Goal: Task Accomplishment & Management: Complete application form

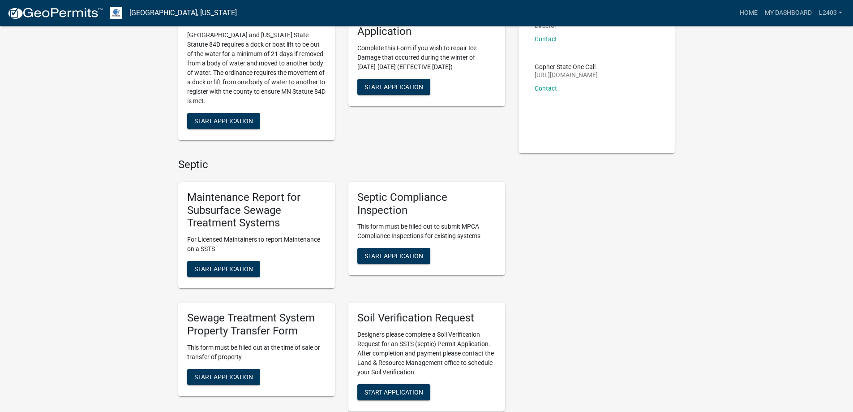
scroll to position [224, 0]
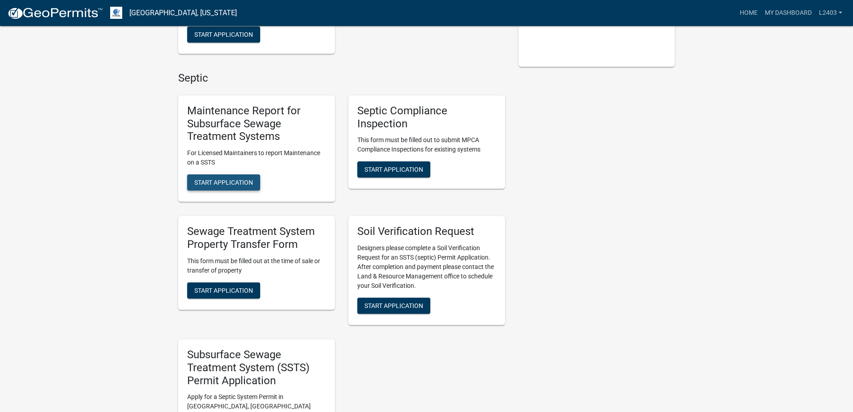
click at [253, 186] on span "Start Application" at bounding box center [223, 182] width 59 height 7
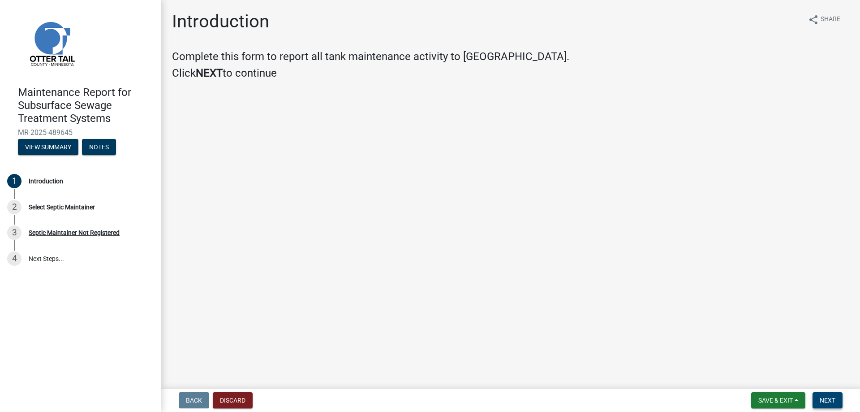
click at [819, 398] on span "Next" at bounding box center [827, 399] width 16 height 7
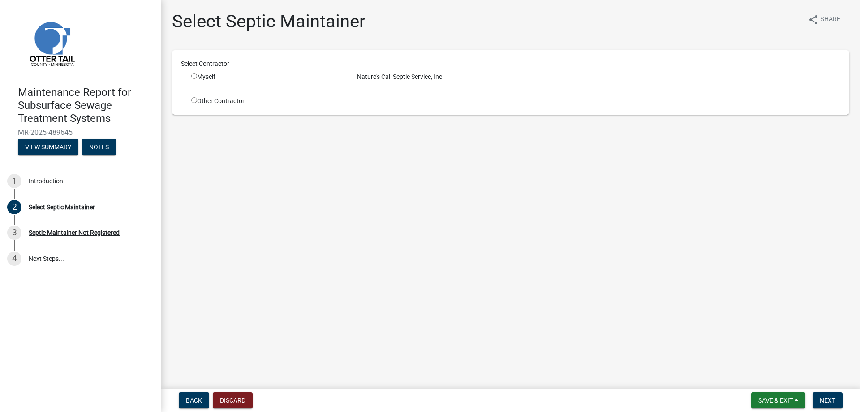
click at [197, 79] on input "radio" at bounding box center [194, 76] width 6 height 6
radio input "true"
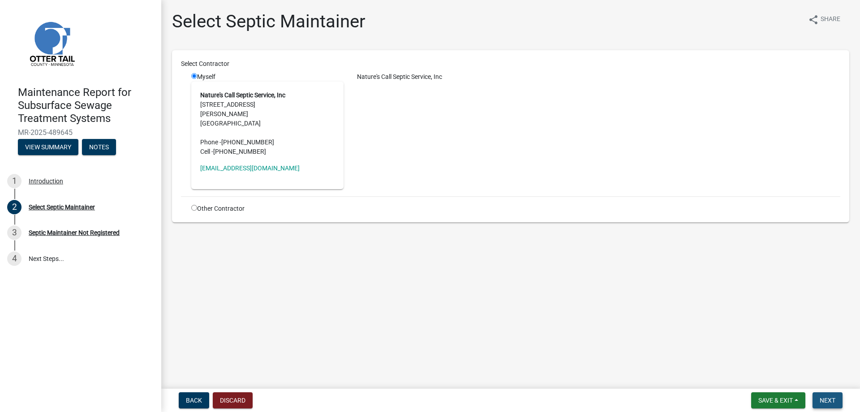
drag, startPoint x: 811, startPoint y: 398, endPoint x: 811, endPoint y: 393, distance: 4.9
click at [819, 398] on span "Next" at bounding box center [827, 399] width 16 height 7
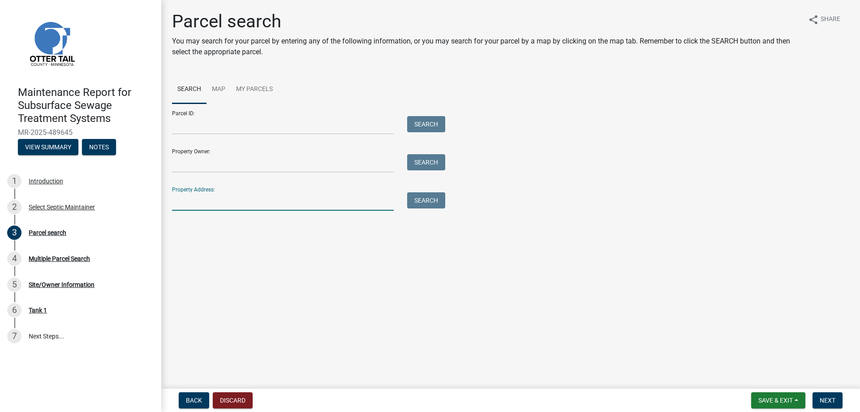
click at [247, 210] on input "Property Address:" at bounding box center [283, 201] width 222 height 18
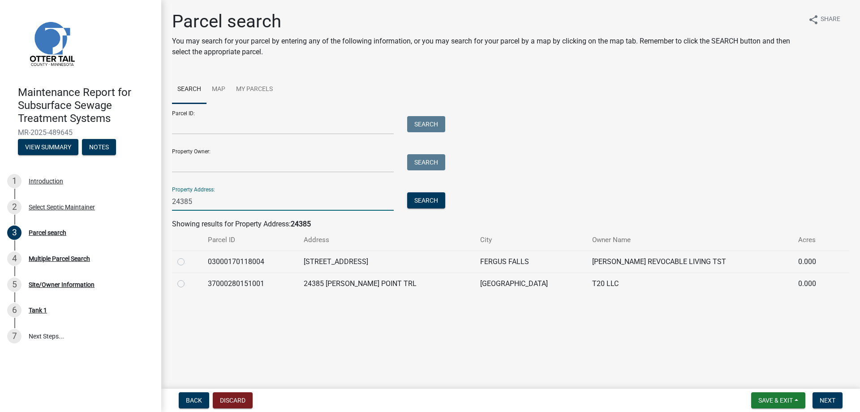
type input "24385"
click at [188, 256] on label at bounding box center [188, 256] width 0 height 0
click at [188, 262] on input "radio" at bounding box center [191, 259] width 6 height 6
radio input "true"
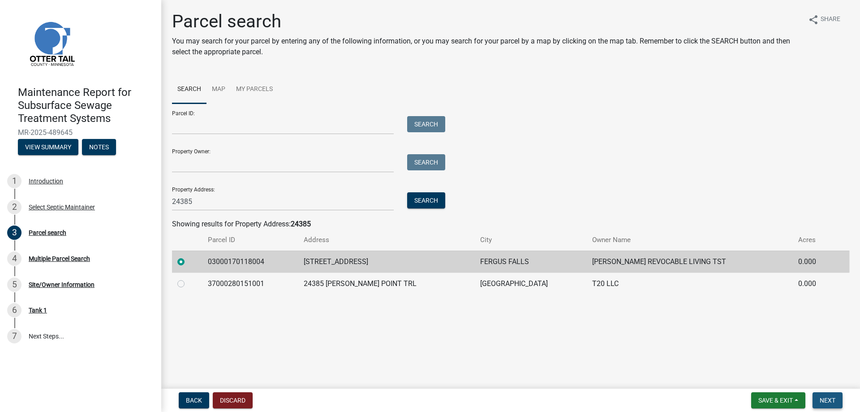
click at [819, 401] on span "Next" at bounding box center [827, 399] width 16 height 7
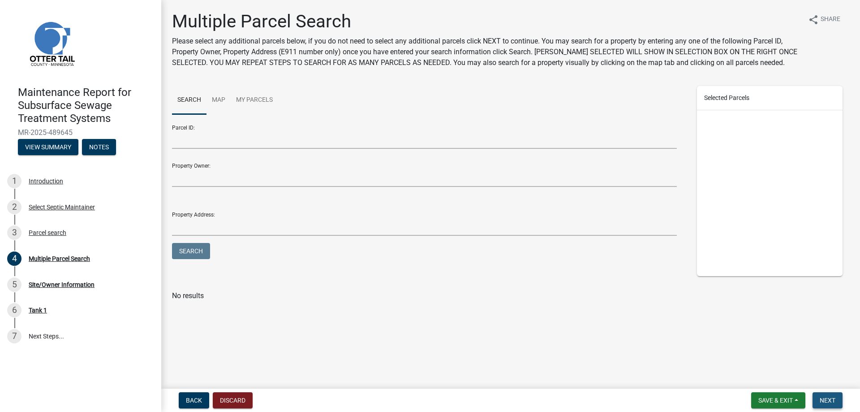
click at [819, 398] on span "Next" at bounding box center [827, 399] width 16 height 7
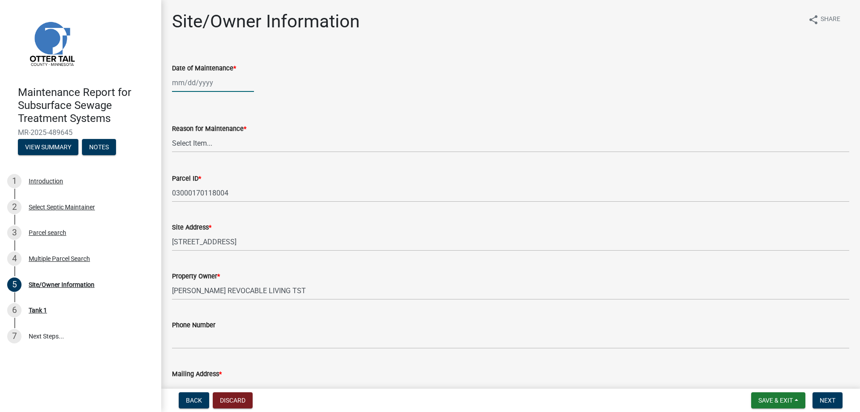
click at [204, 92] on div at bounding box center [213, 82] width 82 height 18
select select "10"
select select "2025"
click at [183, 162] on div "6" at bounding box center [181, 155] width 14 height 14
type input "[DATE]"
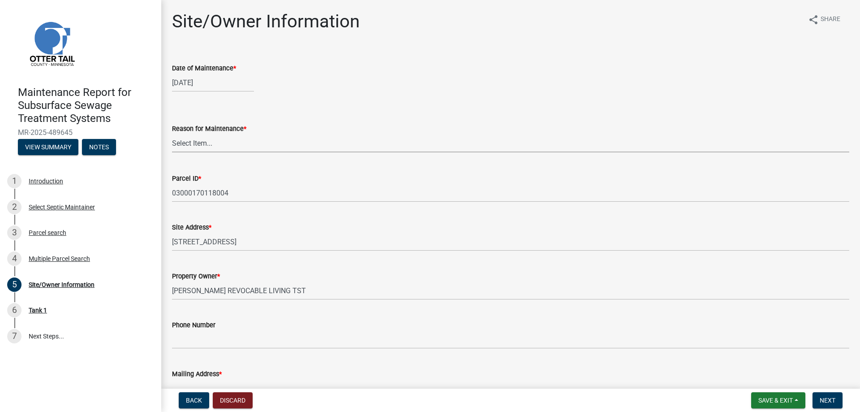
click at [191, 152] on select "Select Item... Called Routine Other" at bounding box center [510, 143] width 677 height 18
click at [175, 152] on select "Select Item... Called Routine Other" at bounding box center [510, 143] width 677 height 18
select select "3ac72b63-7b21-42e4-8192-806faae7a4f1"
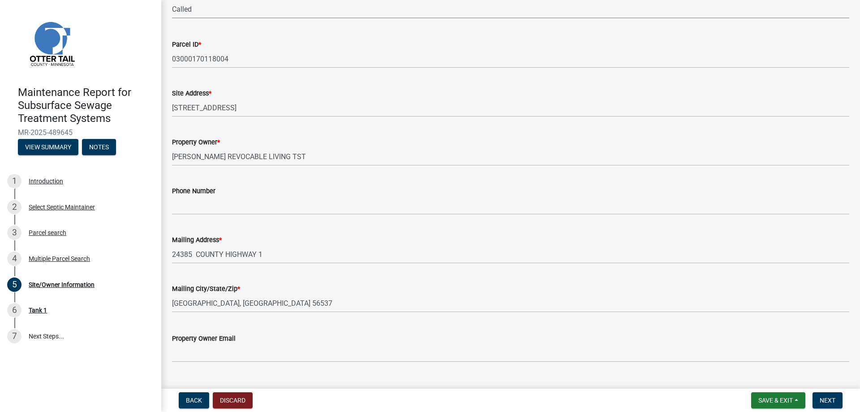
scroll to position [134, 0]
click at [831, 395] on button "Next" at bounding box center [827, 400] width 30 height 16
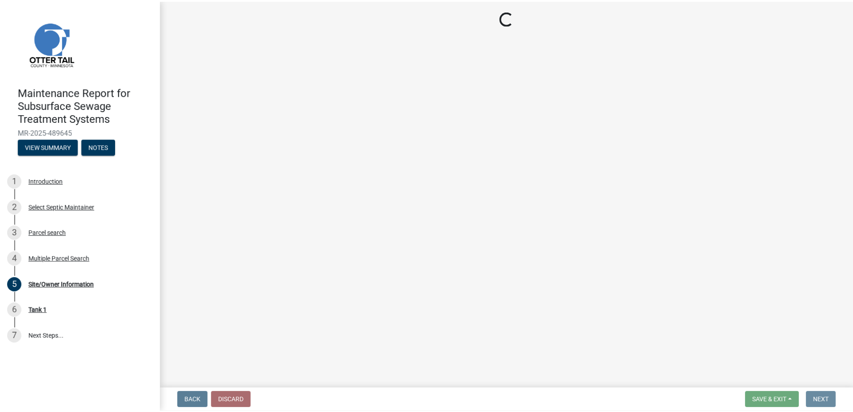
scroll to position [0, 0]
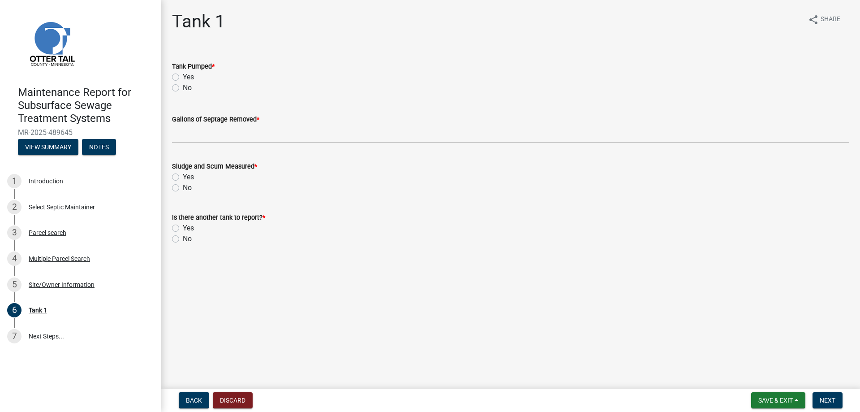
click at [183, 82] on label "Yes" at bounding box center [188, 77] width 11 height 11
click at [183, 77] on input "Yes" at bounding box center [186, 75] width 6 height 6
radio input "true"
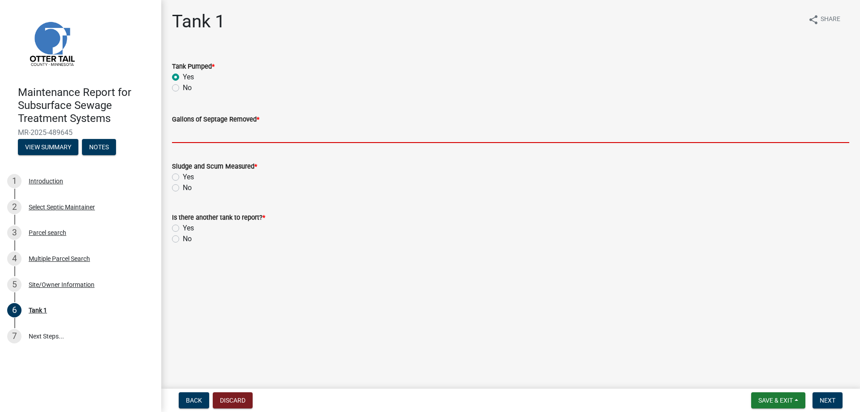
click at [192, 143] on input "Gallons of Septage Removed *" at bounding box center [510, 133] width 677 height 18
type input "1000"
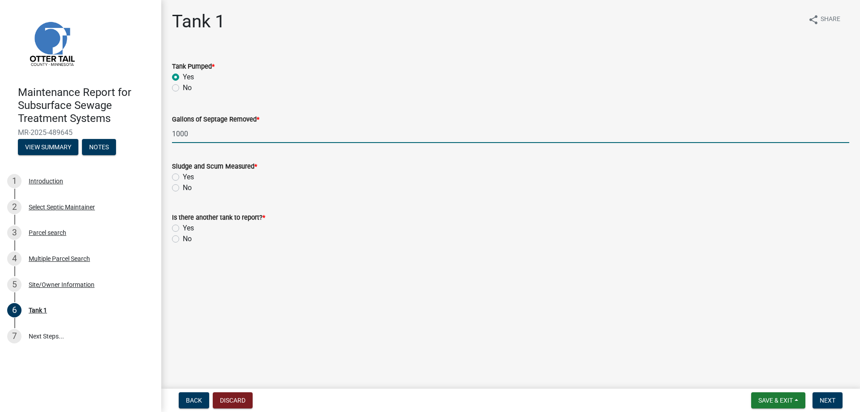
click at [184, 182] on div "Yes" at bounding box center [510, 177] width 677 height 11
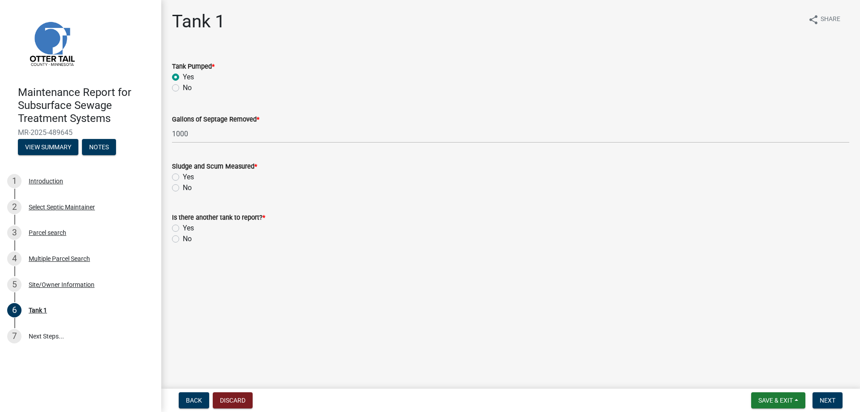
click at [183, 193] on label "No" at bounding box center [187, 187] width 9 height 11
click at [183, 188] on input "No" at bounding box center [186, 185] width 6 height 6
radio input "true"
drag, startPoint x: 180, startPoint y: 299, endPoint x: 346, endPoint y: 303, distance: 165.7
click at [183, 244] on label "No" at bounding box center [187, 238] width 9 height 11
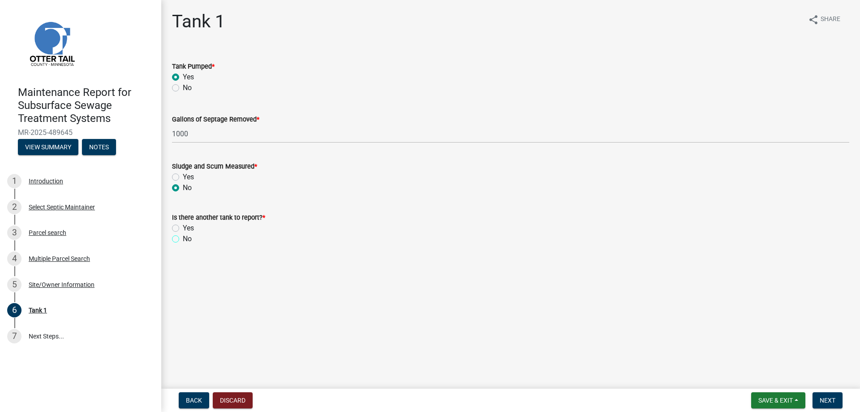
click at [183, 239] on input "No" at bounding box center [186, 236] width 6 height 6
radio input "true"
drag, startPoint x: 813, startPoint y: 392, endPoint x: 735, endPoint y: 328, distance: 100.6
click at [813, 392] on button "Next" at bounding box center [827, 400] width 30 height 16
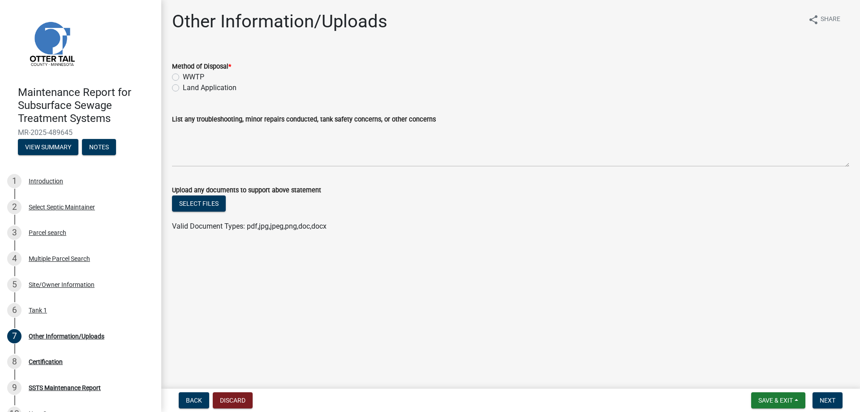
click at [203, 93] on label "Land Application" at bounding box center [210, 87] width 54 height 11
click at [189, 88] on input "Land Application" at bounding box center [186, 85] width 6 height 6
radio input "true"
click at [824, 396] on span "Next" at bounding box center [827, 399] width 16 height 7
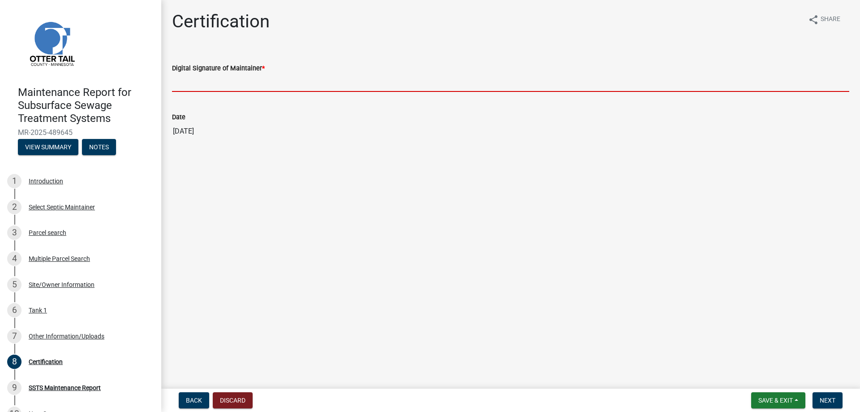
click at [220, 92] on input "Digital Signature of Maintainer *" at bounding box center [510, 82] width 677 height 18
type input "[PERSON_NAME]/KG"
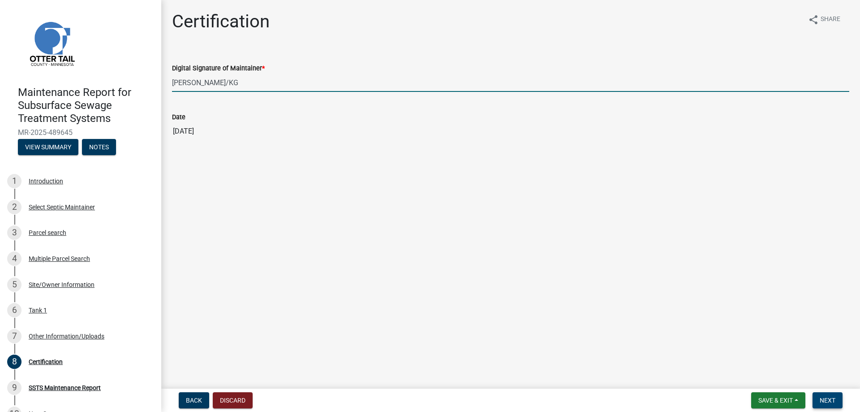
click at [819, 396] on span "Next" at bounding box center [827, 399] width 16 height 7
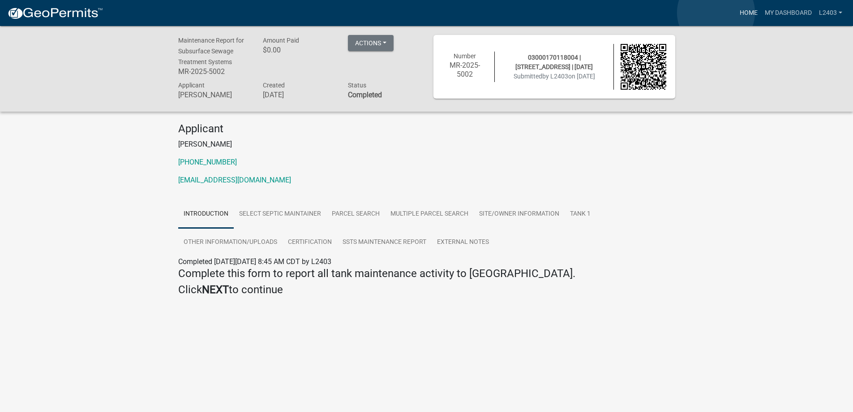
click at [736, 13] on link "Home" at bounding box center [748, 12] width 25 height 17
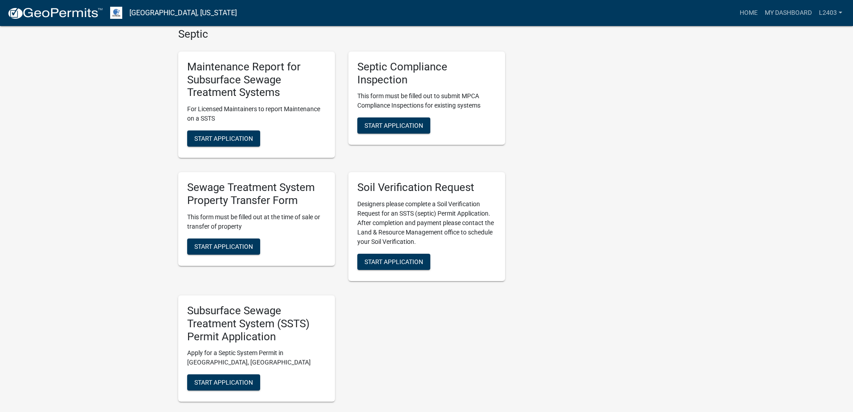
scroll to position [269, 0]
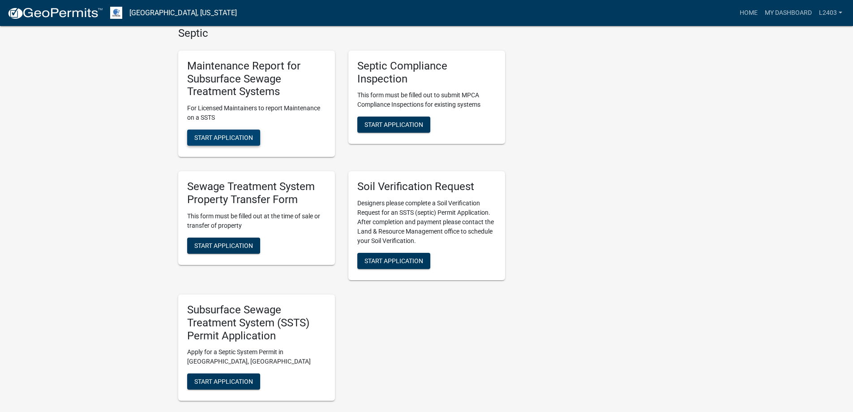
click at [247, 141] on span "Start Application" at bounding box center [223, 137] width 59 height 7
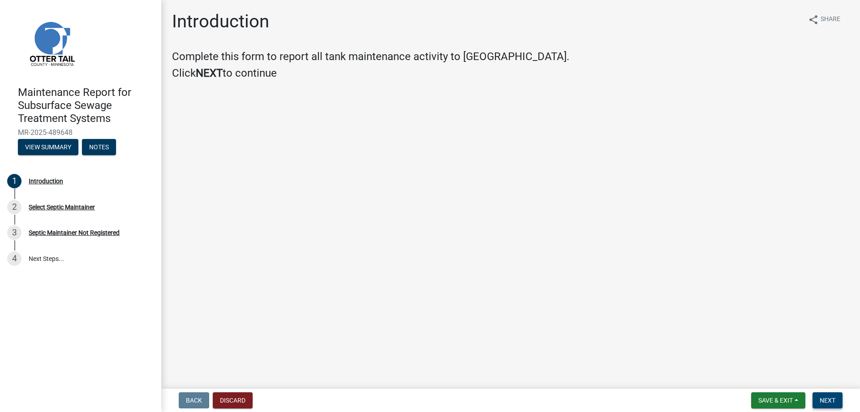
click at [820, 405] on button "Next" at bounding box center [827, 400] width 30 height 16
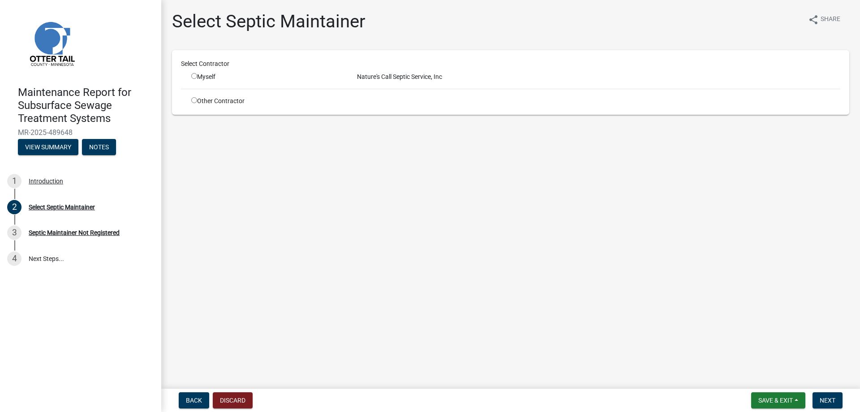
click at [197, 79] on input "radio" at bounding box center [194, 76] width 6 height 6
radio input "true"
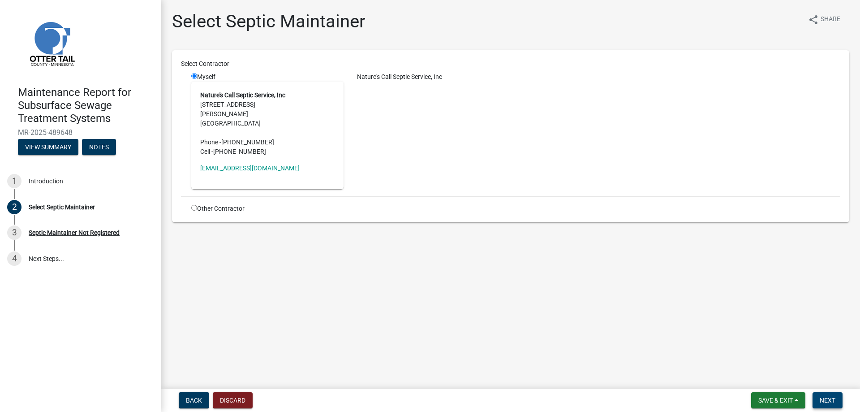
click at [822, 398] on span "Next" at bounding box center [827, 399] width 16 height 7
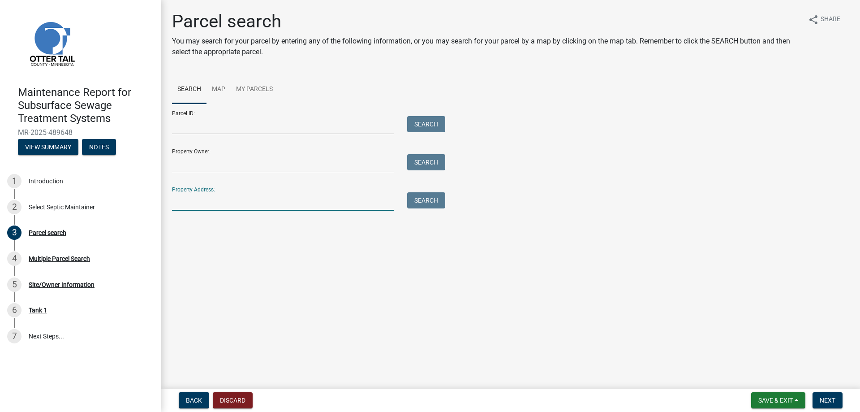
click at [195, 210] on input "Property Address:" at bounding box center [283, 201] width 222 height 18
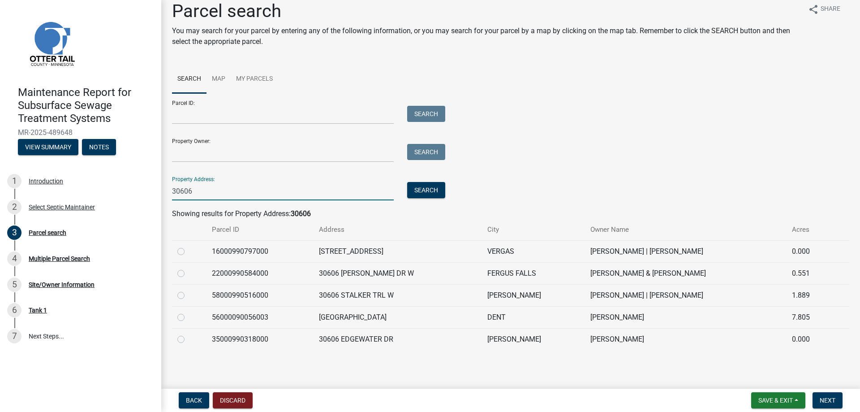
scroll to position [102, 0]
type input "30606"
click at [188, 268] on label at bounding box center [188, 268] width 0 height 0
click at [188, 268] on input "radio" at bounding box center [191, 271] width 6 height 6
radio input "true"
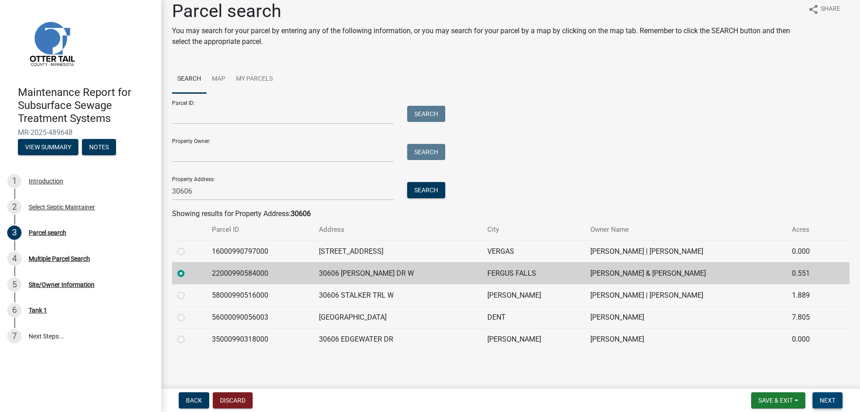
click at [819, 396] on span "Next" at bounding box center [827, 399] width 16 height 7
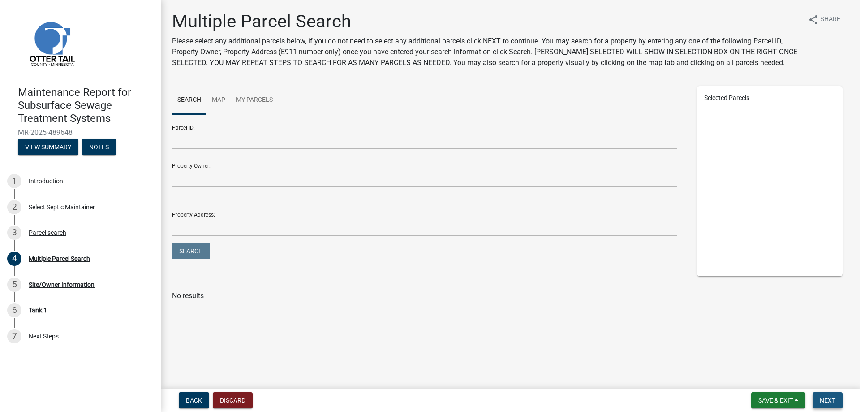
click at [819, 396] on span "Next" at bounding box center [827, 399] width 16 height 7
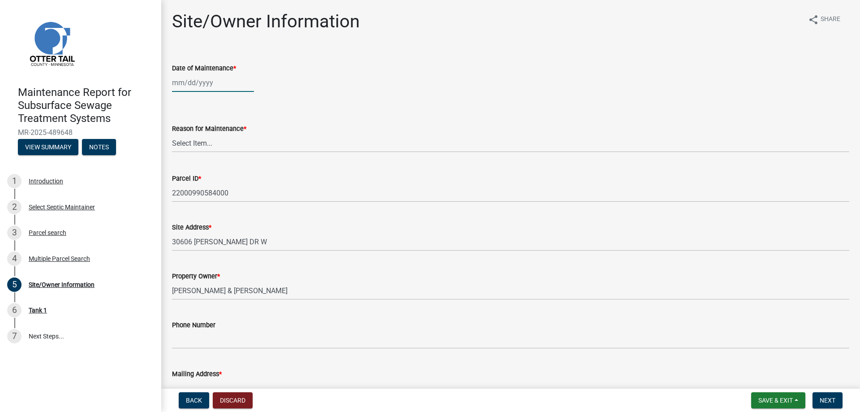
click at [205, 92] on div at bounding box center [213, 82] width 82 height 18
select select "10"
select select "2025"
click at [183, 162] on div "6" at bounding box center [181, 155] width 14 height 14
type input "[DATE]"
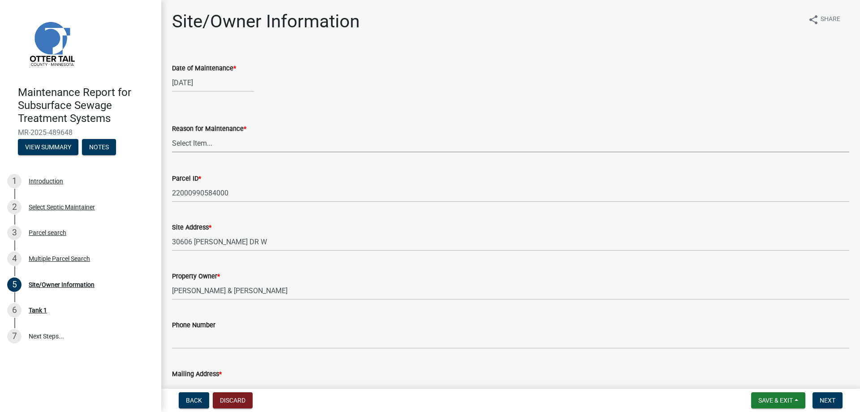
click at [198, 152] on select "Select Item... Called Routine Other" at bounding box center [510, 143] width 677 height 18
click at [175, 152] on select "Select Item... Called Routine Other" at bounding box center [510, 143] width 677 height 18
select select "3ac72b63-7b21-42e4-8192-806faae7a4f1"
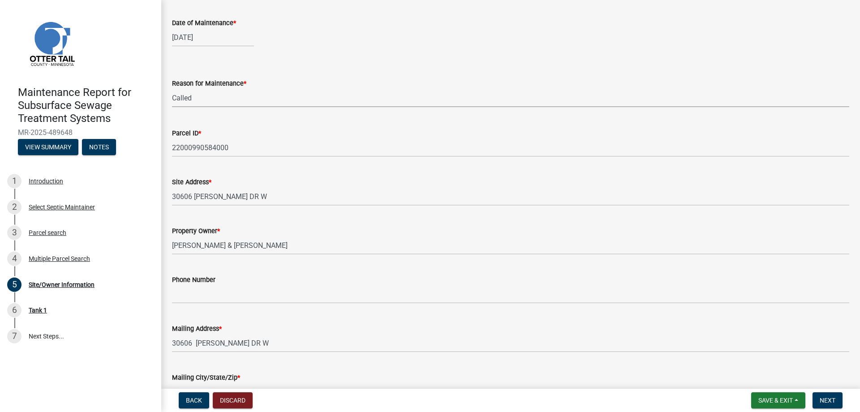
scroll to position [134, 0]
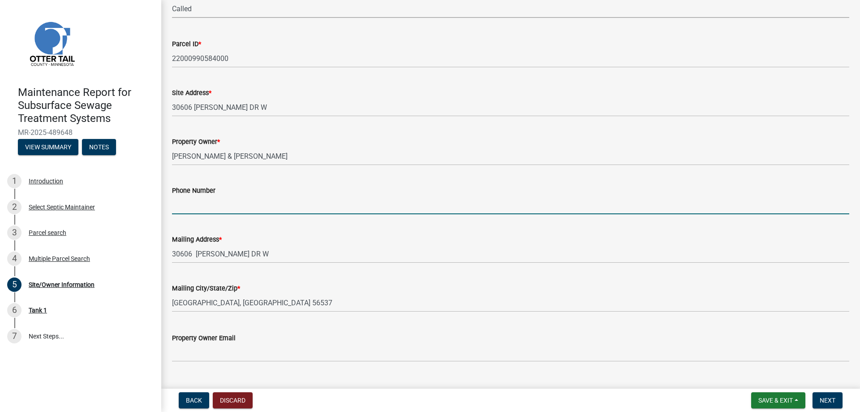
click at [206, 214] on input "Phone Number" at bounding box center [510, 205] width 677 height 18
type input "[PHONE_NUMBER]"
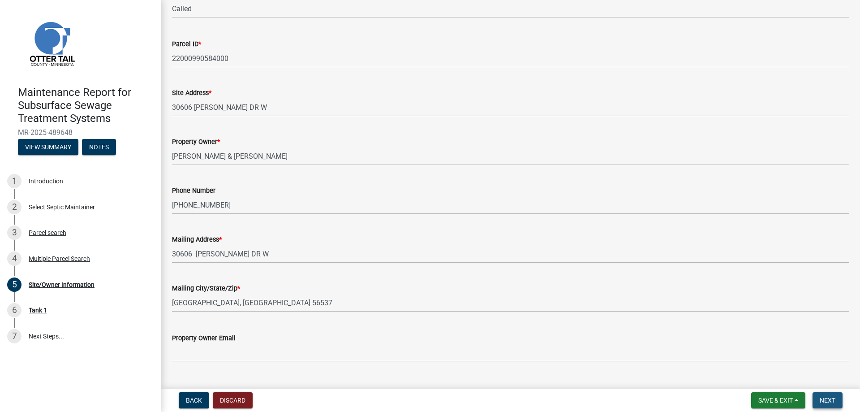
click at [812, 396] on button "Next" at bounding box center [827, 400] width 30 height 16
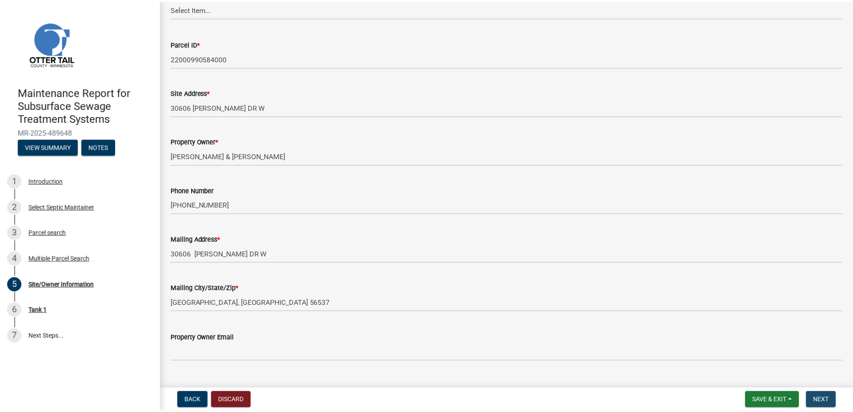
scroll to position [0, 0]
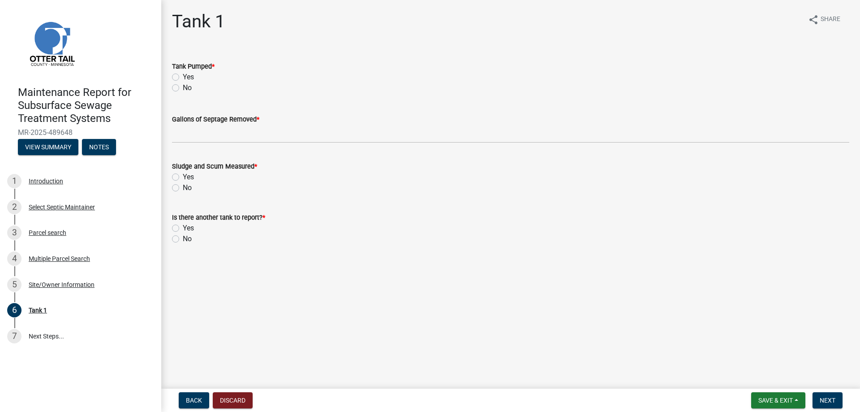
click at [194, 82] on label "Yes" at bounding box center [188, 77] width 11 height 11
click at [189, 77] on input "Yes" at bounding box center [186, 75] width 6 height 6
radio input "true"
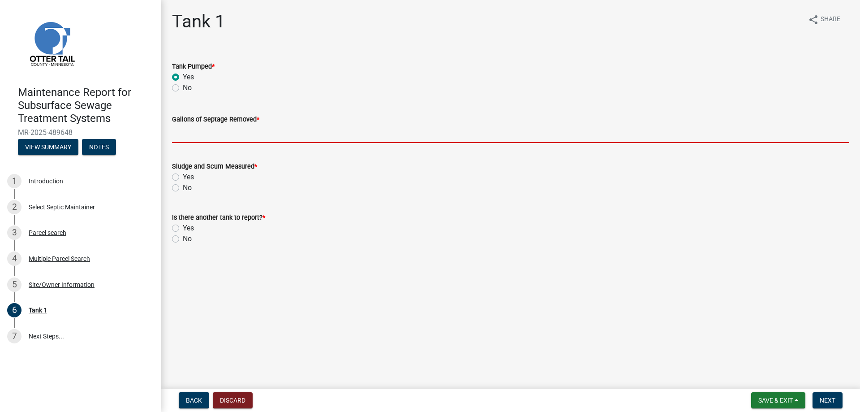
click at [217, 143] on input "Gallons of Septage Removed *" at bounding box center [510, 133] width 677 height 18
type input "1000"
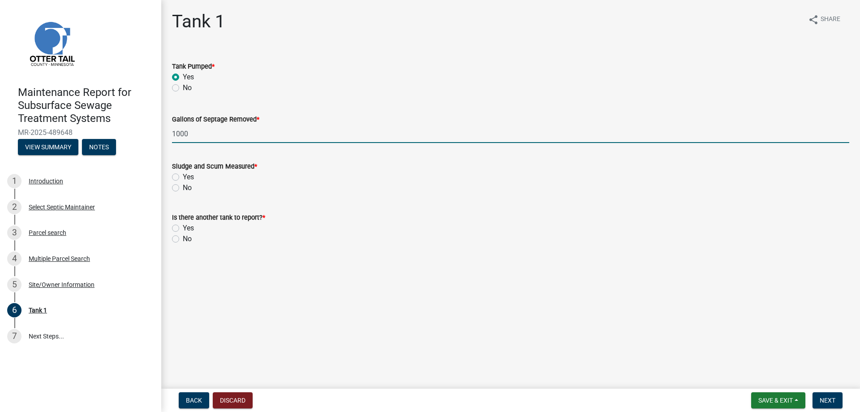
click at [183, 182] on label "Yes" at bounding box center [188, 177] width 11 height 11
click at [183, 177] on input "Yes" at bounding box center [186, 175] width 6 height 6
radio input "true"
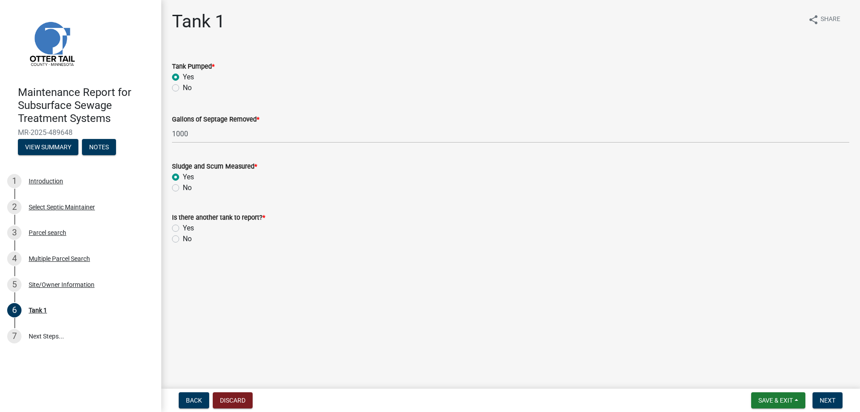
drag, startPoint x: 184, startPoint y: 301, endPoint x: 227, endPoint y: 296, distance: 43.3
click at [184, 244] on div "No" at bounding box center [510, 238] width 677 height 11
click at [183, 244] on label "No" at bounding box center [187, 238] width 9 height 11
click at [183, 239] on input "No" at bounding box center [186, 236] width 6 height 6
radio input "true"
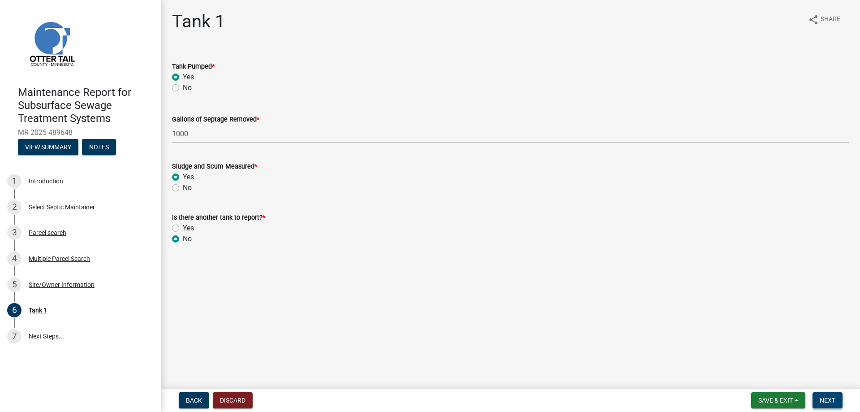
click at [825, 396] on span "Next" at bounding box center [827, 399] width 16 height 7
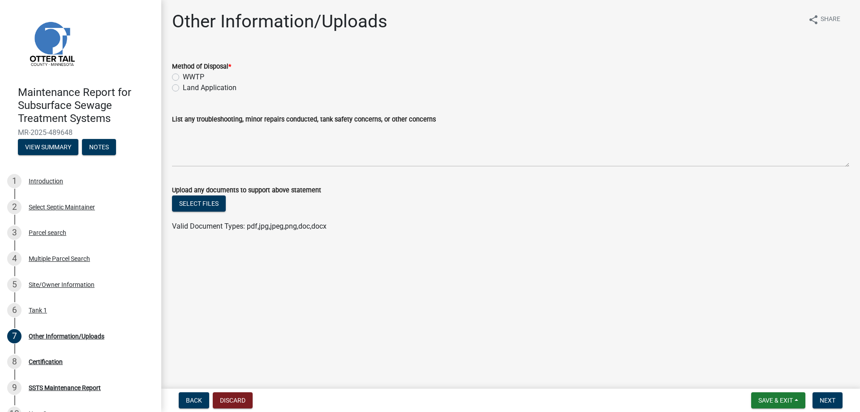
click at [221, 93] on label "Land Application" at bounding box center [210, 87] width 54 height 11
click at [189, 88] on input "Land Application" at bounding box center [186, 85] width 6 height 6
radio input "true"
click at [815, 392] on button "Next" at bounding box center [827, 400] width 30 height 16
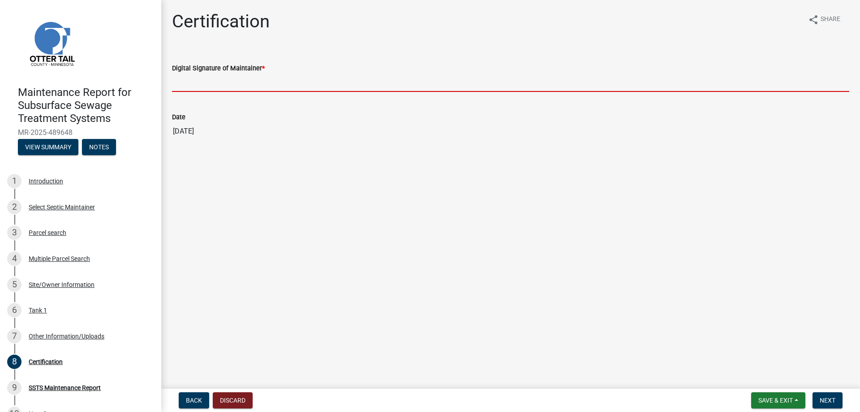
click at [253, 92] on input "Digital Signature of Maintainer *" at bounding box center [510, 82] width 677 height 18
type input "[PERSON_NAME]/KG"
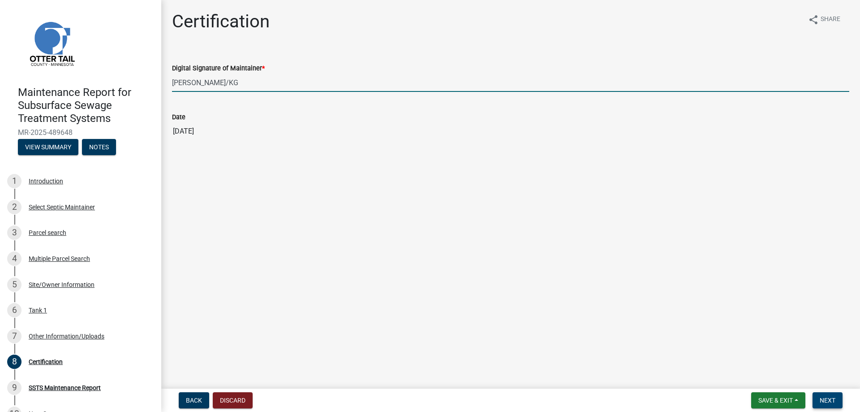
click at [819, 399] on span "Next" at bounding box center [827, 399] width 16 height 7
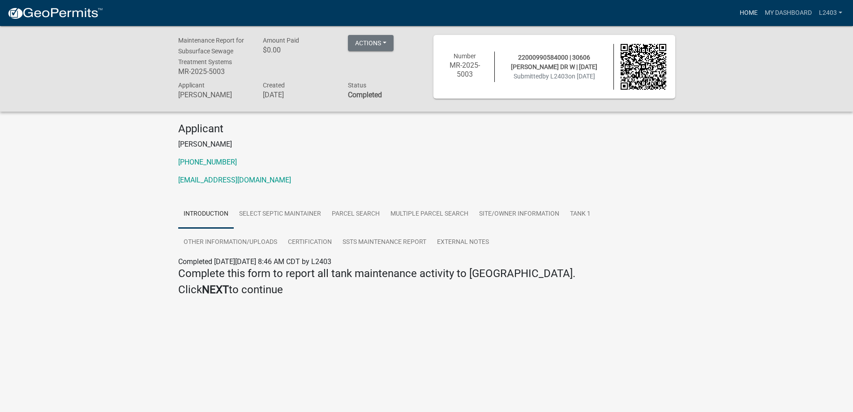
click at [736, 12] on link "Home" at bounding box center [748, 12] width 25 height 17
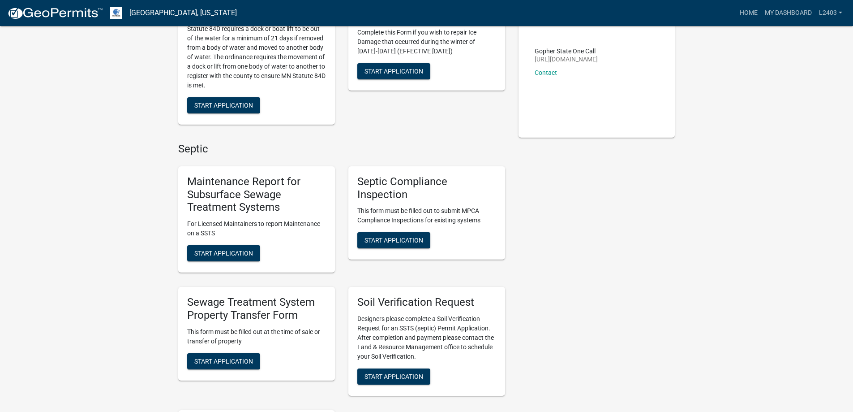
scroll to position [179, 0]
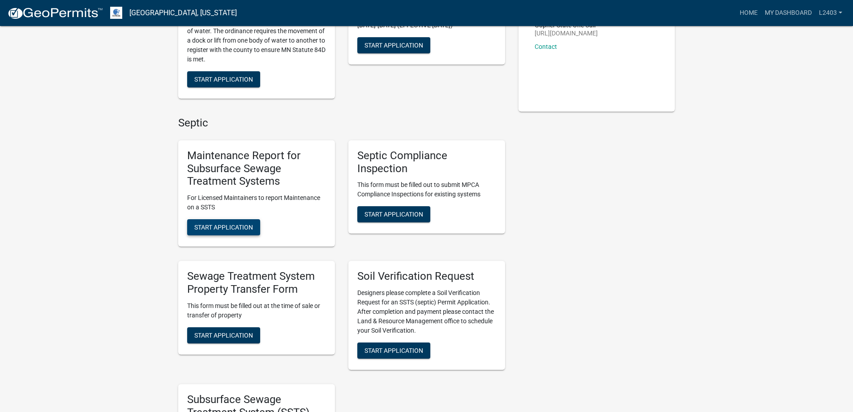
click at [253, 231] on span "Start Application" at bounding box center [223, 226] width 59 height 7
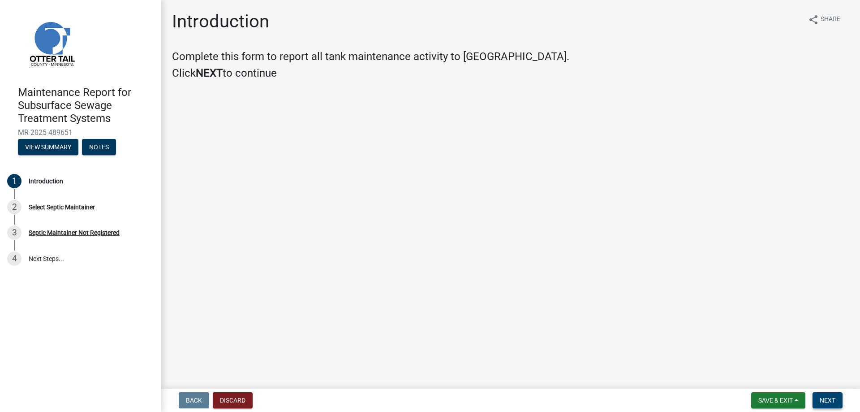
click at [817, 403] on button "Next" at bounding box center [827, 400] width 30 height 16
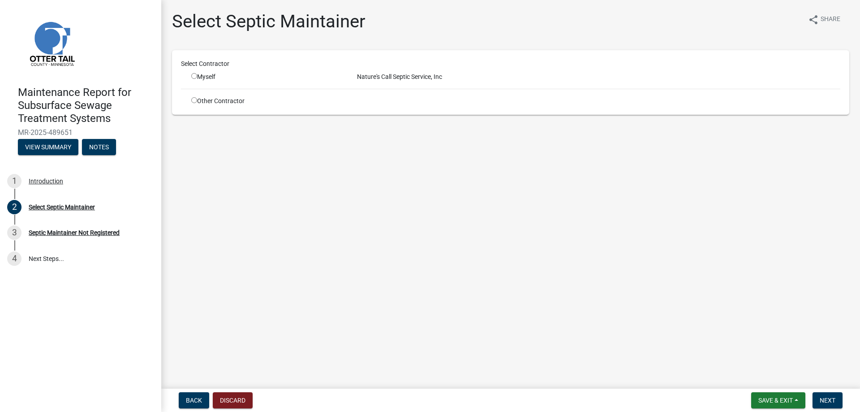
click at [197, 79] on input "radio" at bounding box center [194, 76] width 6 height 6
radio input "true"
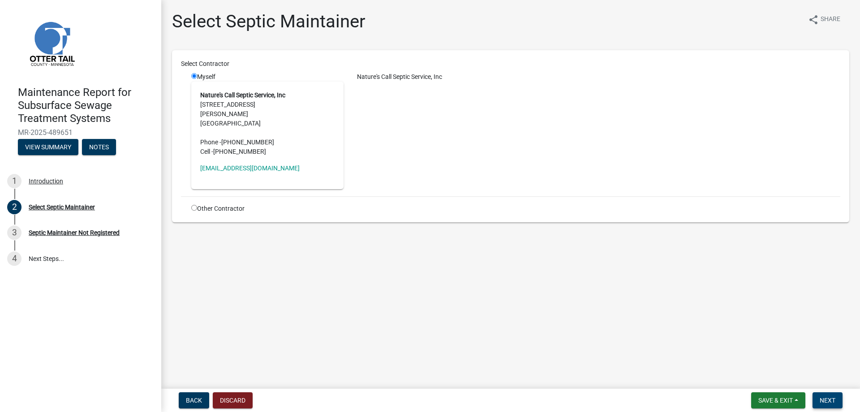
drag, startPoint x: 810, startPoint y: 399, endPoint x: 811, endPoint y: 390, distance: 8.6
click at [812, 399] on button "Next" at bounding box center [827, 400] width 30 height 16
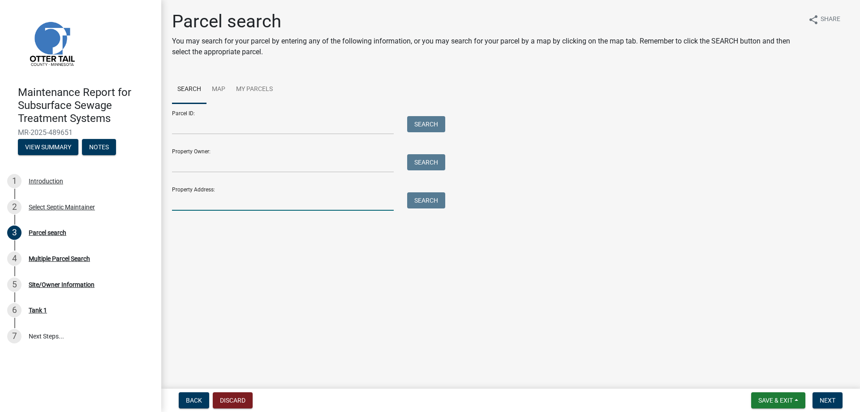
click at [230, 210] on input "Property Address:" at bounding box center [283, 201] width 222 height 18
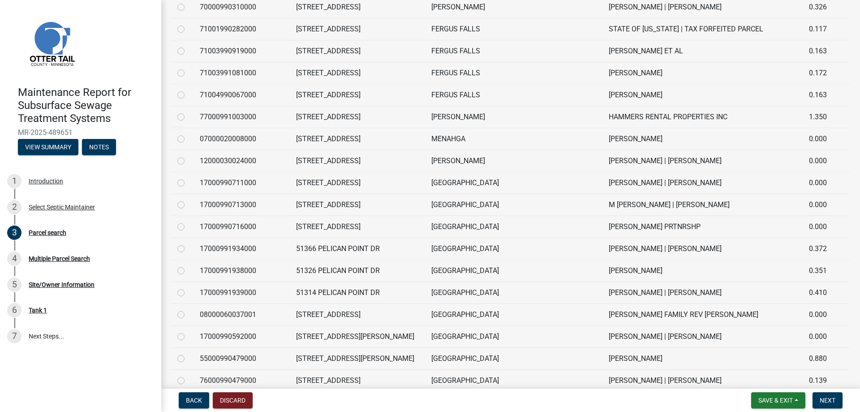
scroll to position [761, 0]
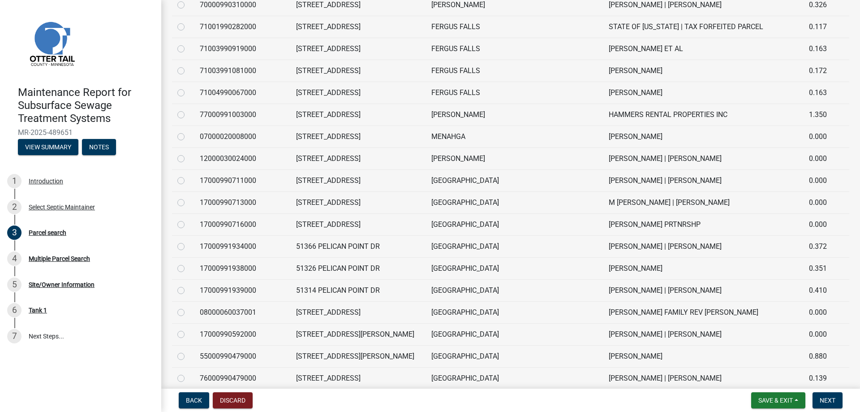
type input "513"
click at [188, 0] on label at bounding box center [188, 0] width 0 height 0
click at [188, 5] on input "radio" at bounding box center [191, 3] width 6 height 6
radio input "true"
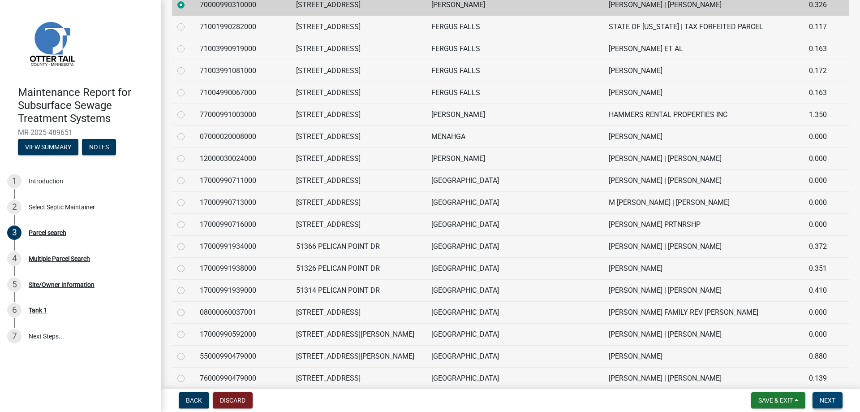
click at [826, 397] on span "Next" at bounding box center [827, 399] width 16 height 7
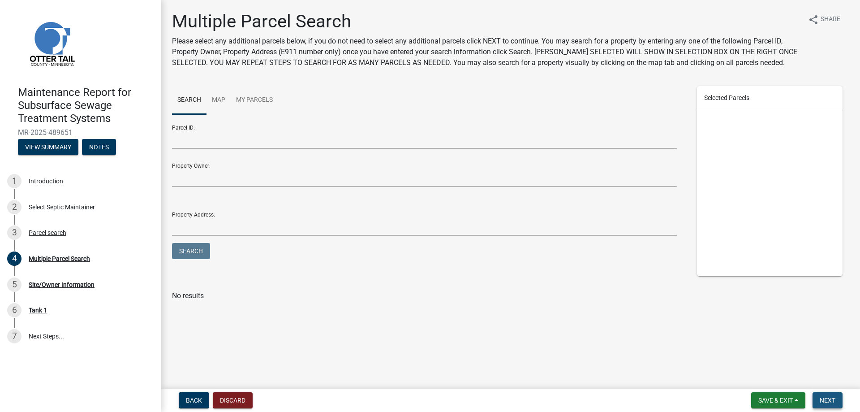
click at [826, 397] on span "Next" at bounding box center [827, 399] width 16 height 7
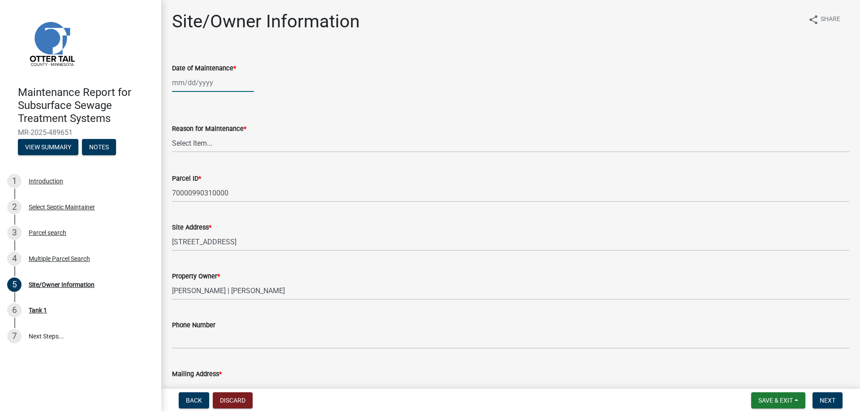
click at [219, 92] on div at bounding box center [213, 82] width 82 height 18
select select "10"
select select "2025"
click at [187, 162] on div "6" at bounding box center [181, 155] width 14 height 14
type input "[DATE]"
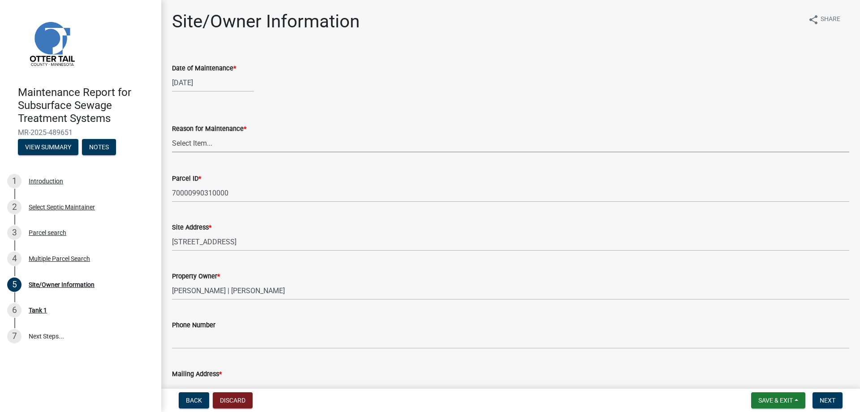
click at [192, 152] on select "Select Item... Called Routine Other" at bounding box center [510, 143] width 677 height 18
click at [175, 152] on select "Select Item... Called Routine Other" at bounding box center [510, 143] width 677 height 18
select select "3ac72b63-7b21-42e4-8192-806faae7a4f1"
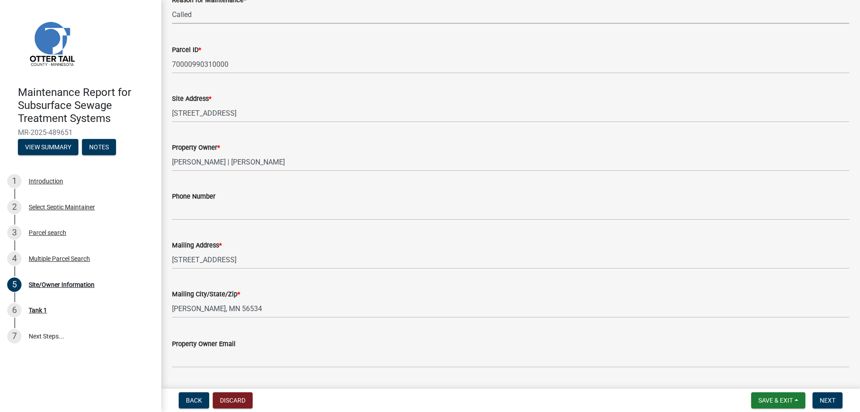
scroll to position [134, 0]
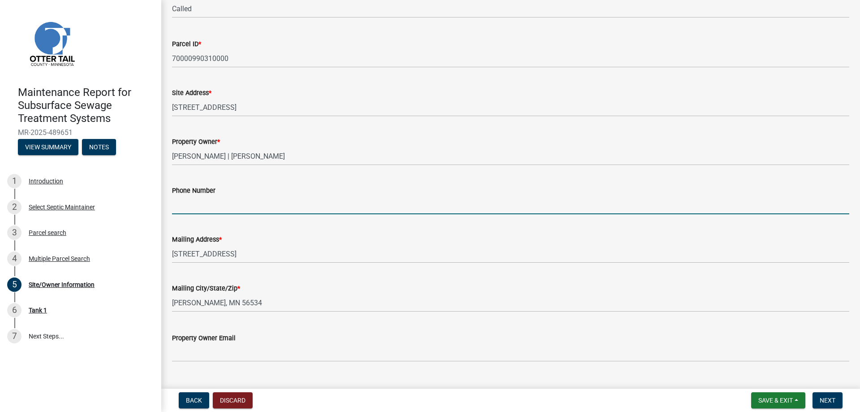
click at [198, 214] on input "Phone Number" at bounding box center [510, 205] width 677 height 18
type input "[PHONE_NUMBER]"
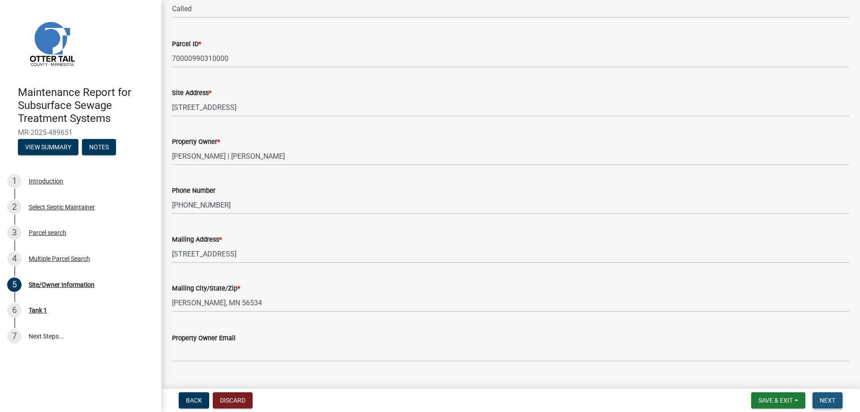
click at [812, 392] on button "Next" at bounding box center [827, 400] width 30 height 16
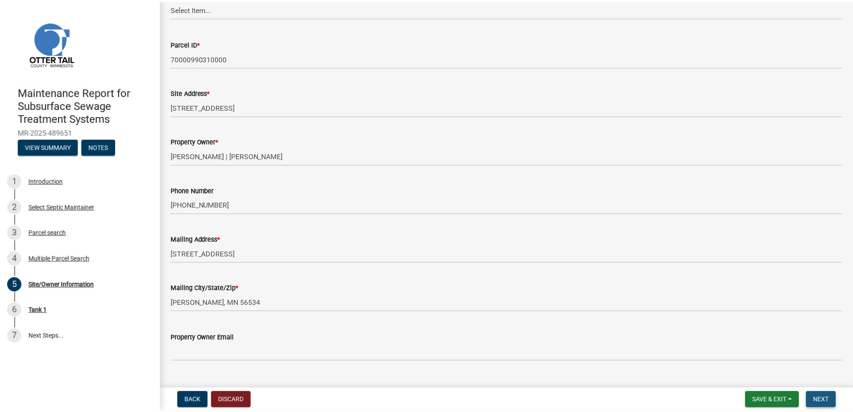
scroll to position [0, 0]
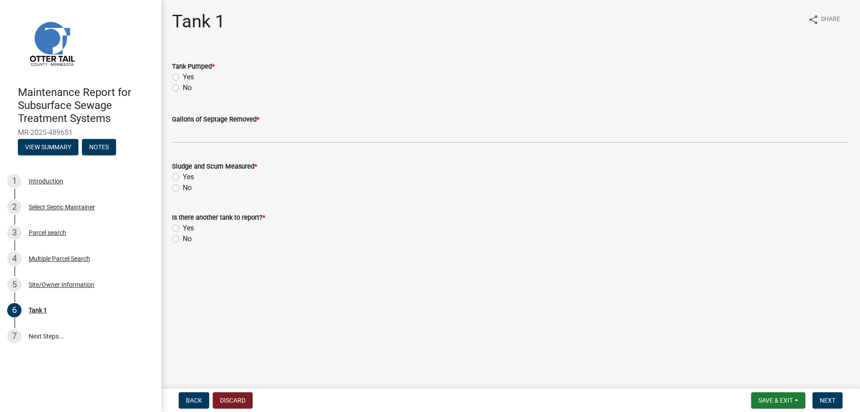
click at [183, 82] on label "Yes" at bounding box center [188, 77] width 11 height 11
click at [183, 77] on input "Yes" at bounding box center [186, 75] width 6 height 6
radio input "true"
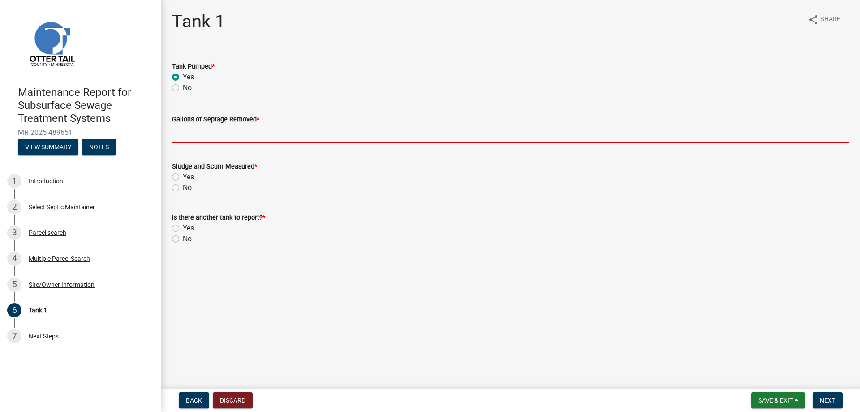
click at [194, 143] on input "Gallons of Septage Removed *" at bounding box center [510, 133] width 677 height 18
type input "1000"
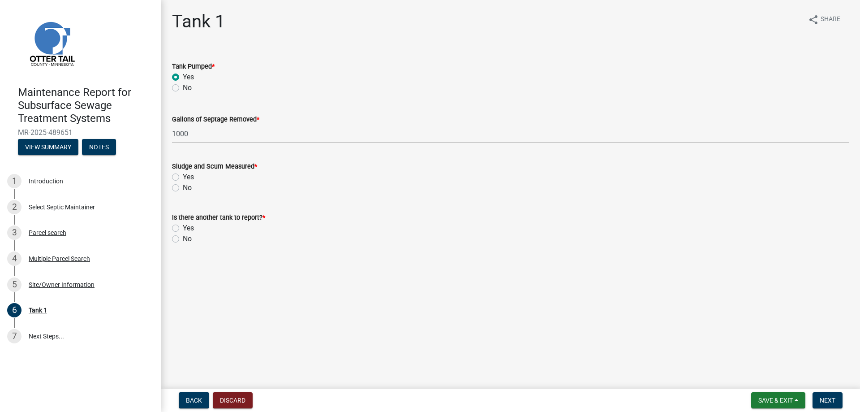
click at [183, 182] on label "Yes" at bounding box center [188, 177] width 11 height 11
click at [183, 177] on input "Yes" at bounding box center [186, 175] width 6 height 6
radio input "true"
click at [183, 244] on label "No" at bounding box center [187, 238] width 9 height 11
click at [183, 239] on input "No" at bounding box center [186, 236] width 6 height 6
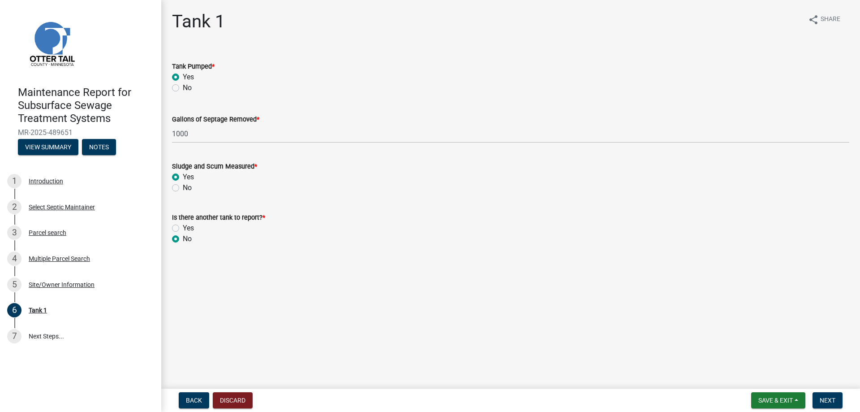
radio input "true"
click at [829, 396] on span "Next" at bounding box center [827, 399] width 16 height 7
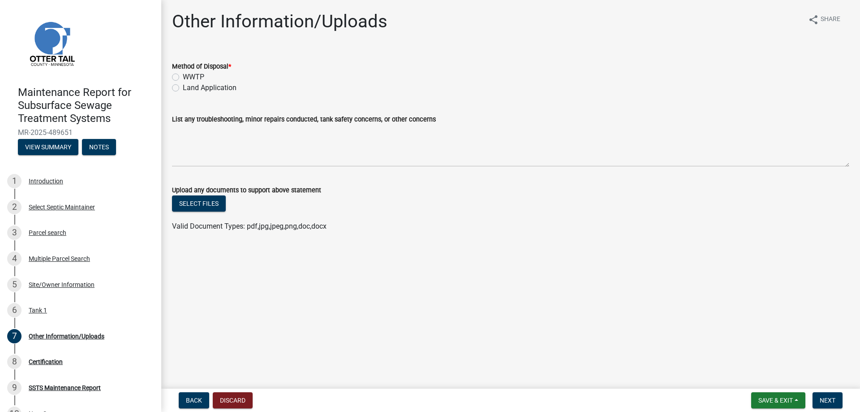
drag, startPoint x: 181, startPoint y: 110, endPoint x: 213, endPoint y: 118, distance: 32.8
click at [183, 93] on label "Land Application" at bounding box center [210, 87] width 54 height 11
click at [183, 88] on input "Land Application" at bounding box center [186, 85] width 6 height 6
radio input "true"
click at [827, 399] on span "Next" at bounding box center [827, 399] width 16 height 7
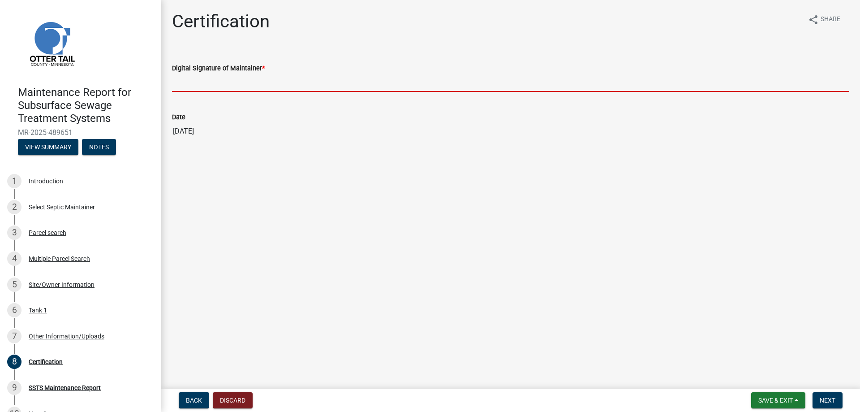
click at [223, 92] on input "Digital Signature of Maintainer *" at bounding box center [510, 82] width 677 height 18
type input "[PERSON_NAME]/KG"
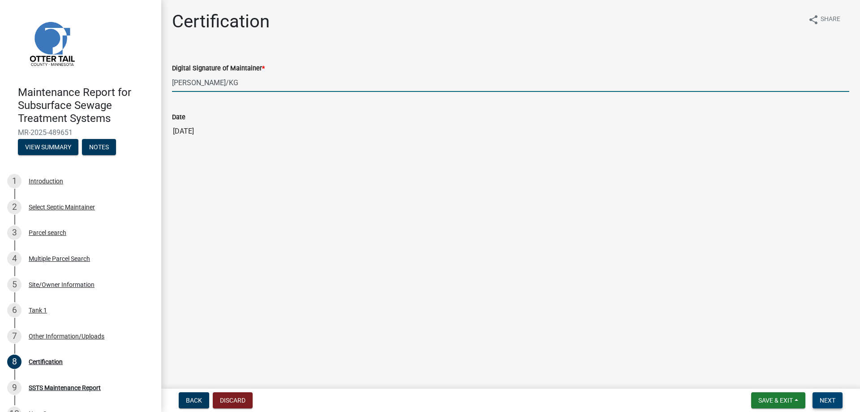
click at [821, 396] on span "Next" at bounding box center [827, 399] width 16 height 7
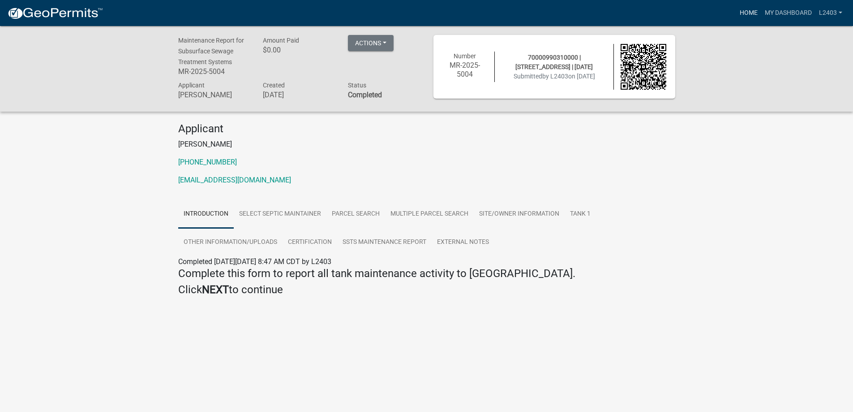
click at [736, 14] on link "Home" at bounding box center [748, 12] width 25 height 17
